Goal: Task Accomplishment & Management: Use online tool/utility

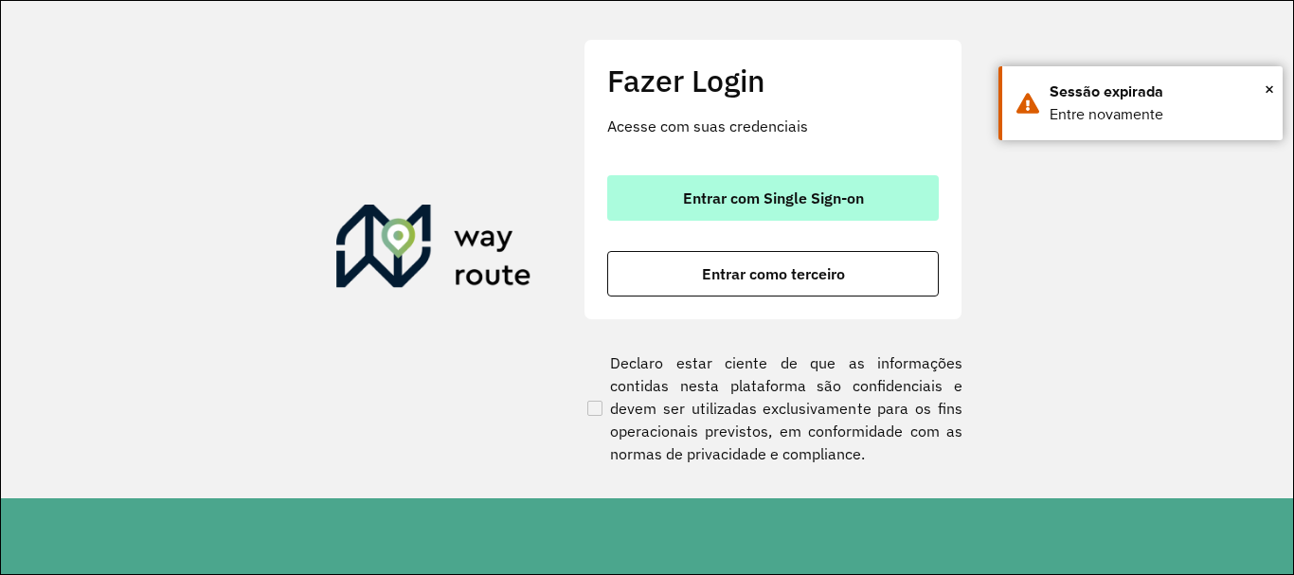
click at [708, 208] on button "Entrar com Single Sign-on" at bounding box center [773, 197] width 332 height 45
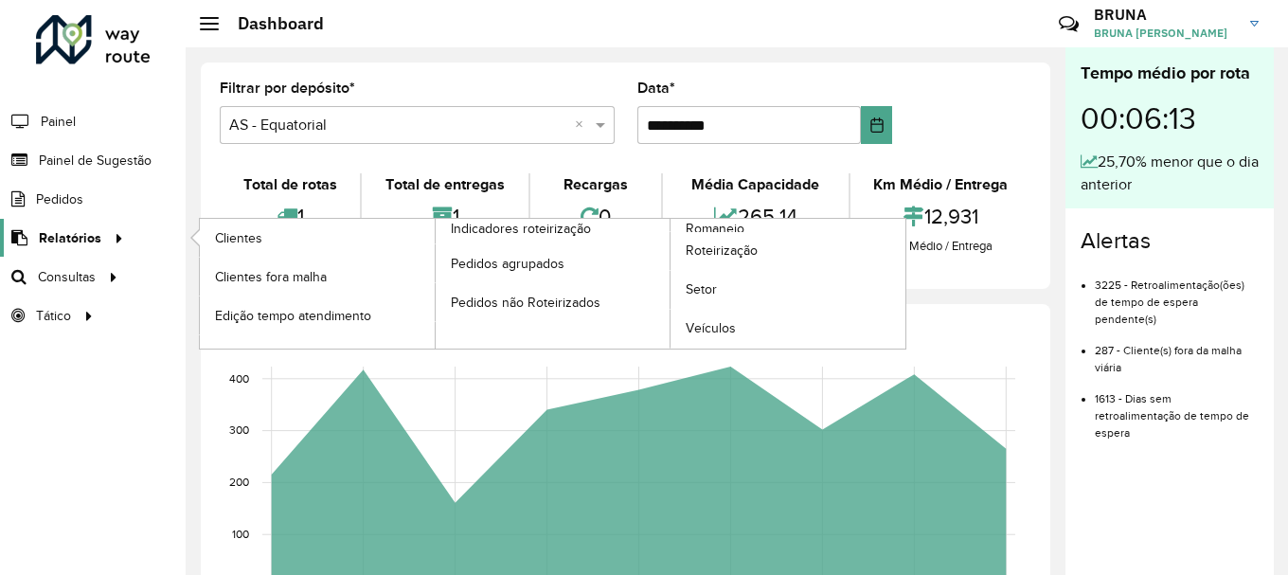
click at [93, 247] on span "Relatórios" at bounding box center [70, 238] width 63 height 20
click at [708, 225] on span "Romaneio" at bounding box center [717, 229] width 62 height 20
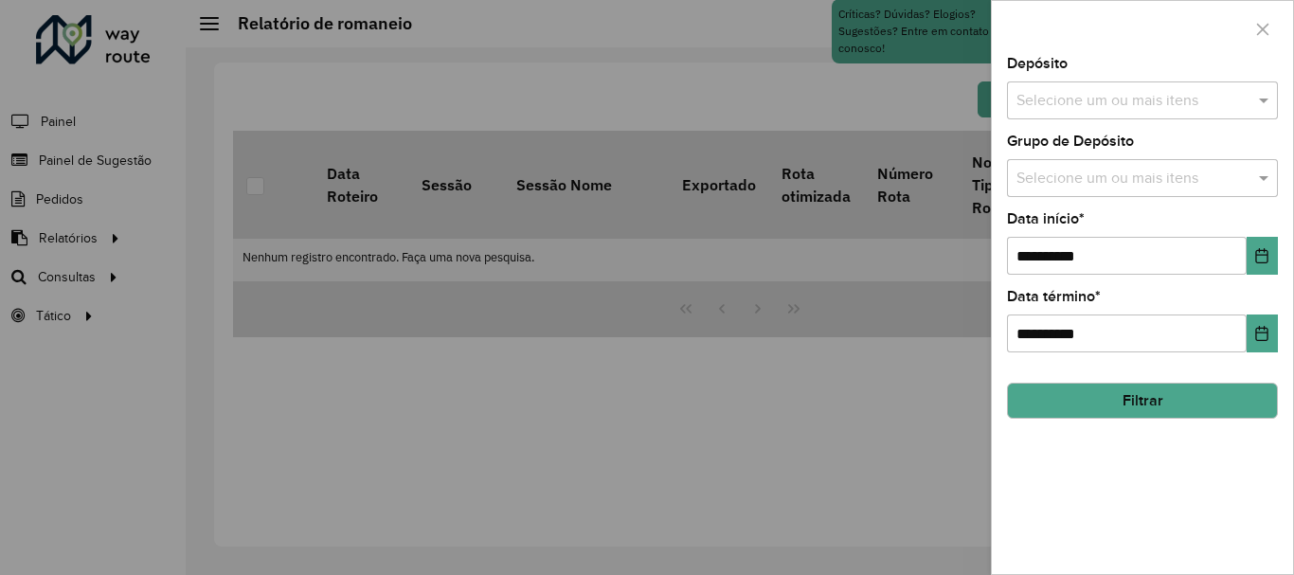
click at [1116, 81] on div "Depósito Selecione um ou mais itens" at bounding box center [1142, 88] width 271 height 63
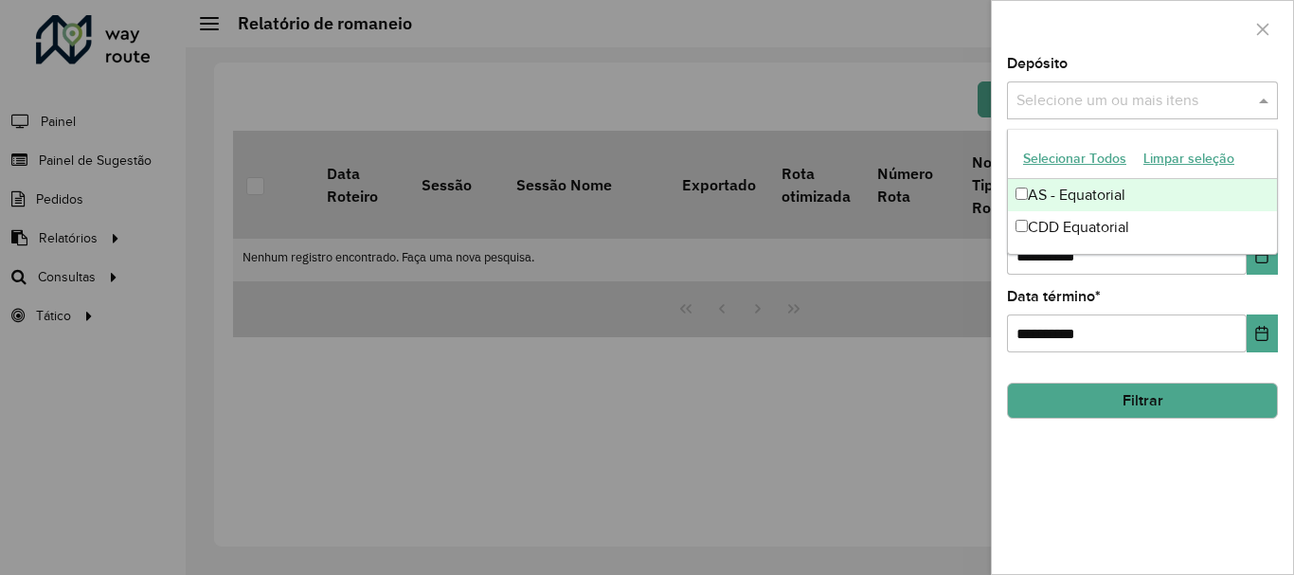
click at [1106, 101] on input "text" at bounding box center [1133, 101] width 242 height 23
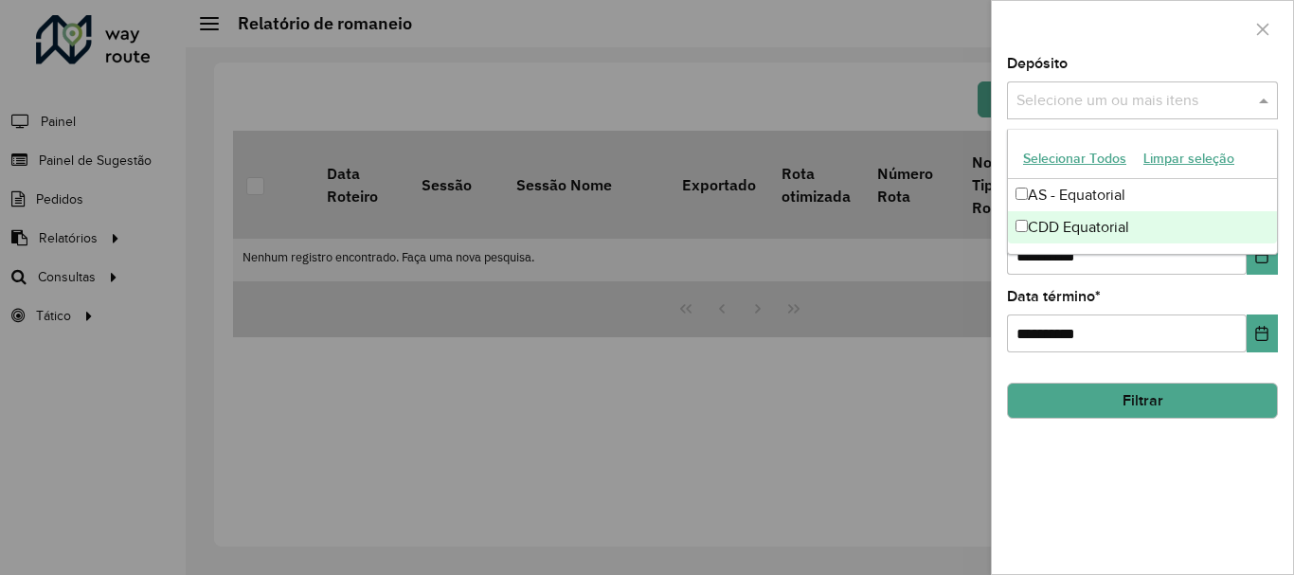
click at [1047, 230] on div "CDD Equatorial" at bounding box center [1142, 227] width 269 height 32
click at [1261, 271] on button "Choose Date" at bounding box center [1261, 256] width 31 height 38
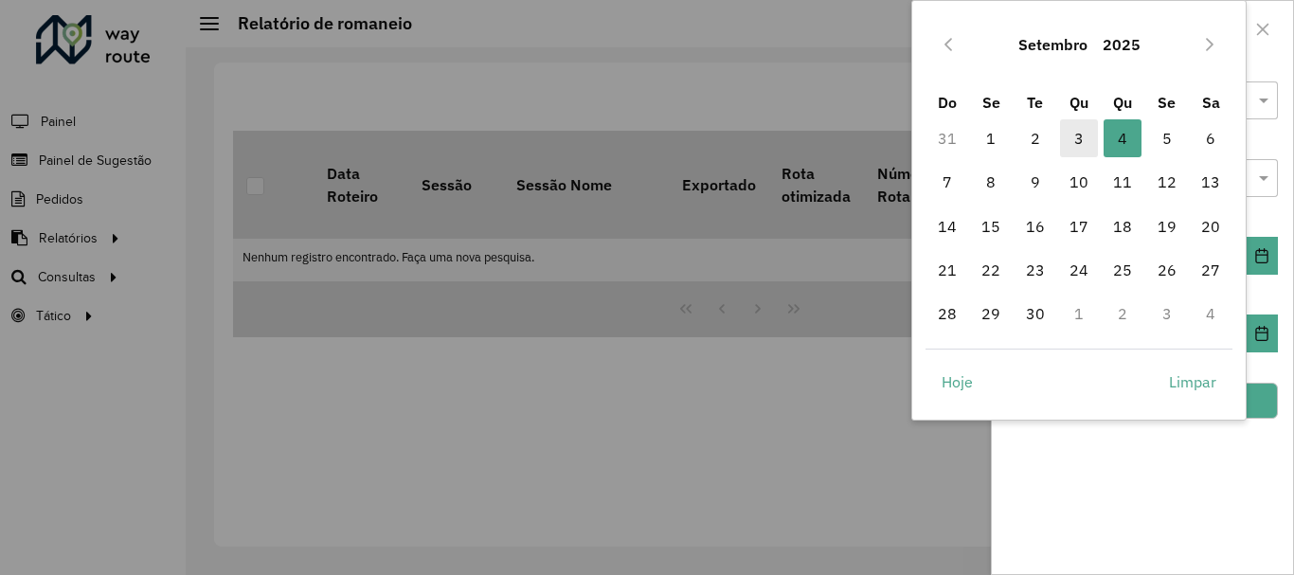
click at [1084, 144] on span "3" at bounding box center [1079, 138] width 38 height 38
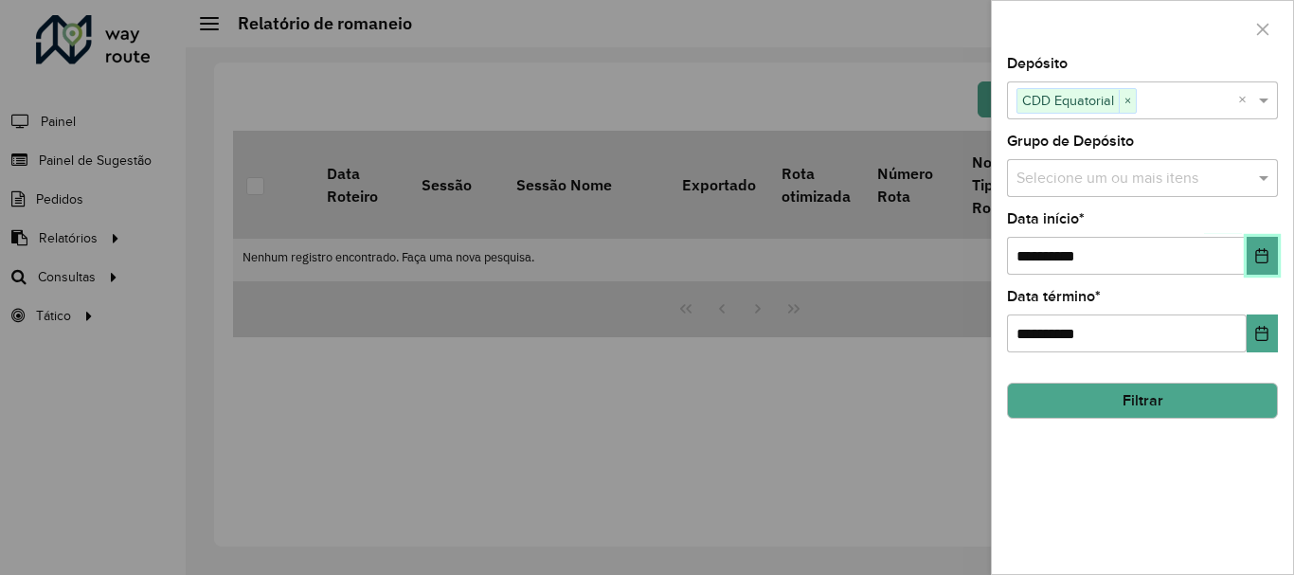
click at [1269, 260] on icon "Choose Date" at bounding box center [1261, 255] width 15 height 15
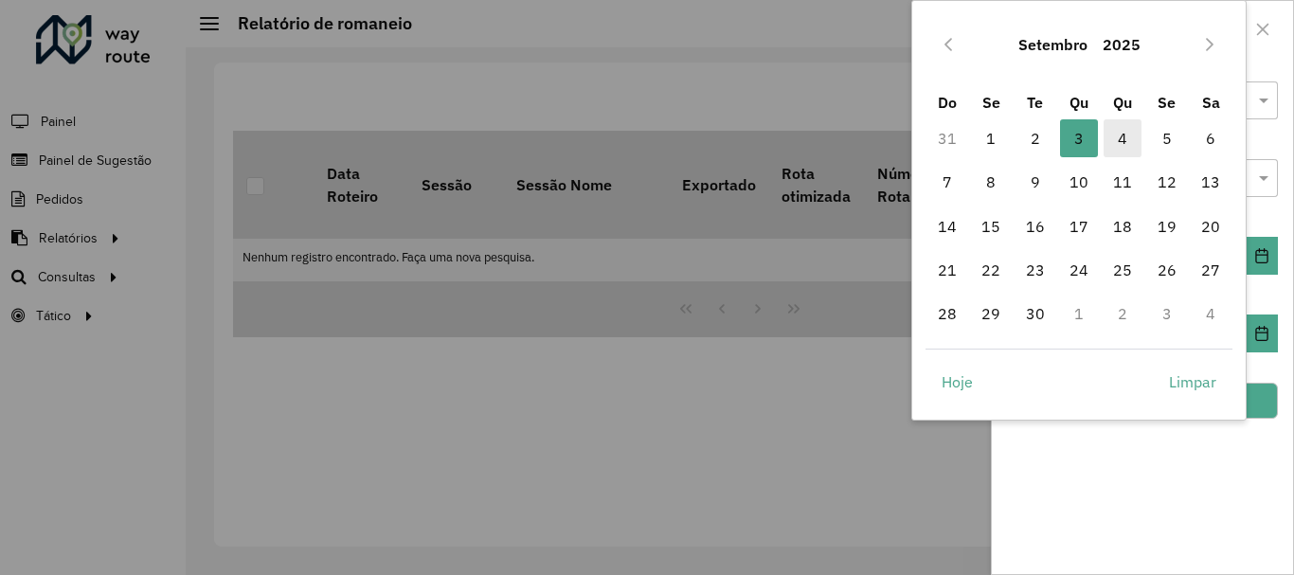
click at [1137, 141] on span "4" at bounding box center [1122, 138] width 38 height 38
type input "**********"
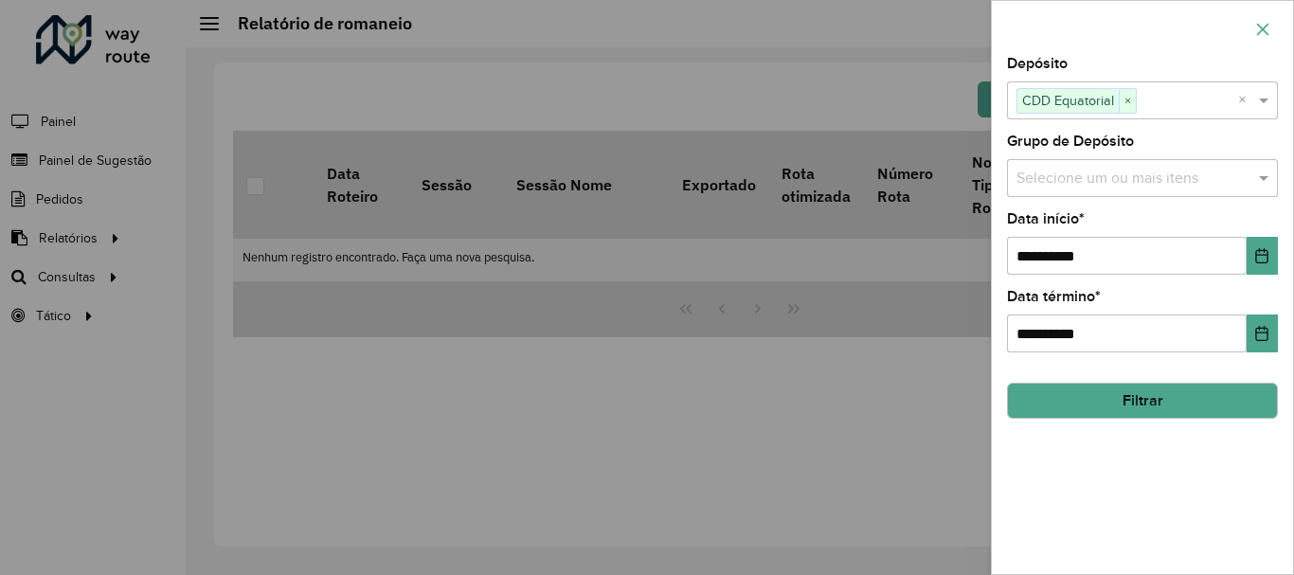
click at [1263, 30] on icon "button" at bounding box center [1263, 29] width 12 height 12
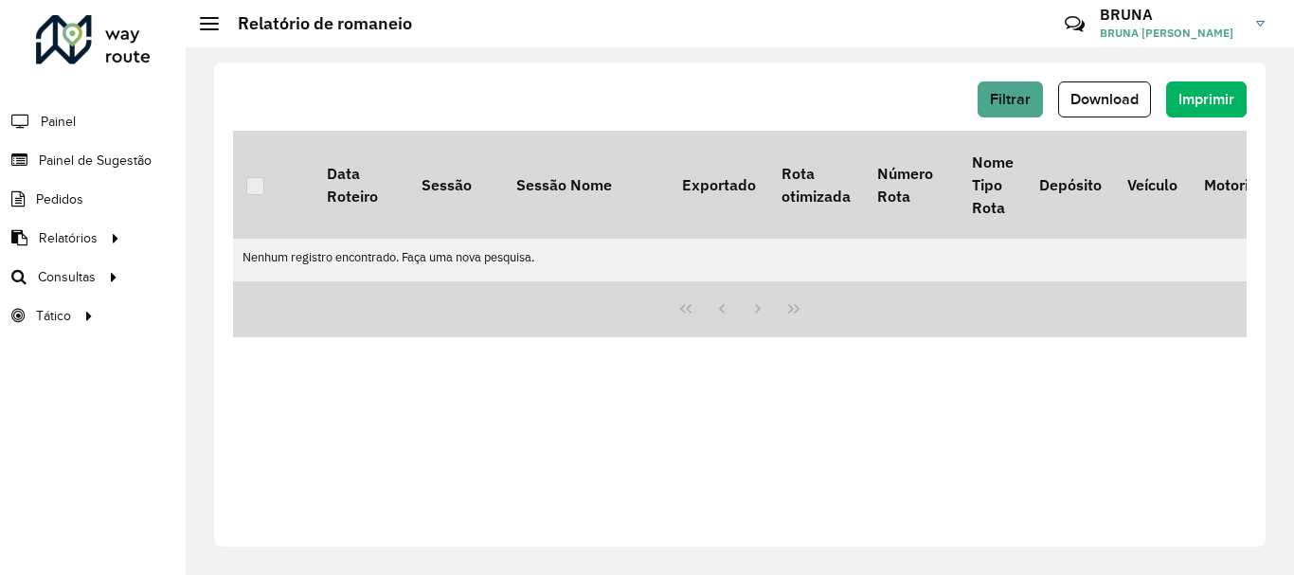
click at [818, 60] on div "Filtrar Download Imprimir Data Roteiro Sessão Sessão Nome Exportado Rota otimiz…" at bounding box center [740, 311] width 1108 height 528
